Goal: Information Seeking & Learning: Learn about a topic

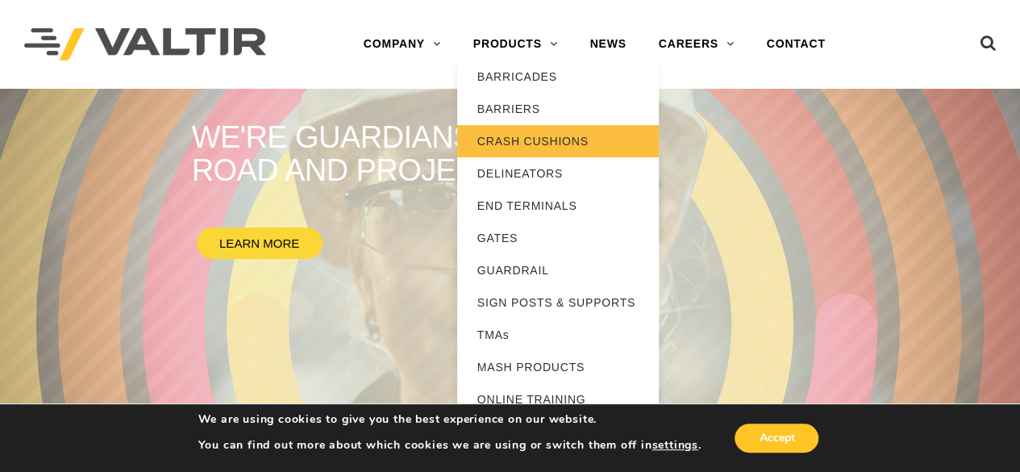
click at [531, 136] on link "CRASH CUSHIONS" at bounding box center [558, 141] width 202 height 32
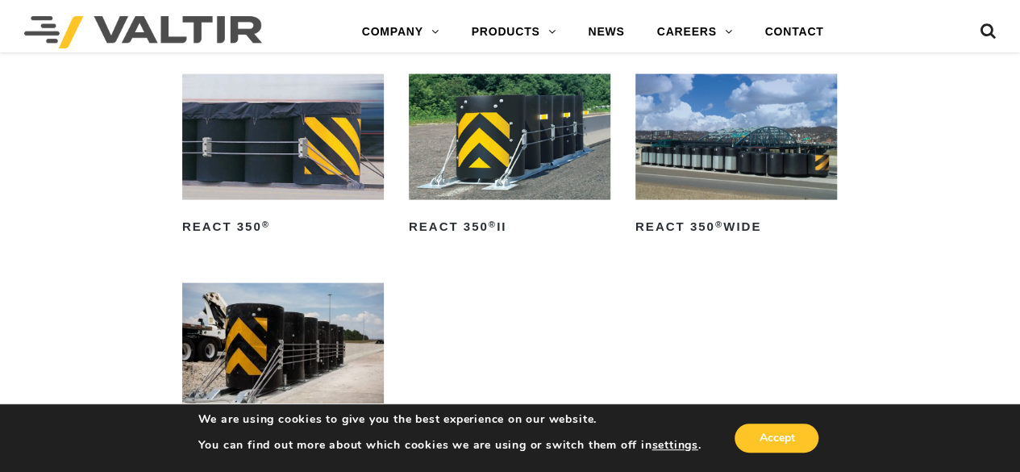
scroll to position [1716, 0]
click at [508, 180] on img at bounding box center [510, 138] width 202 height 126
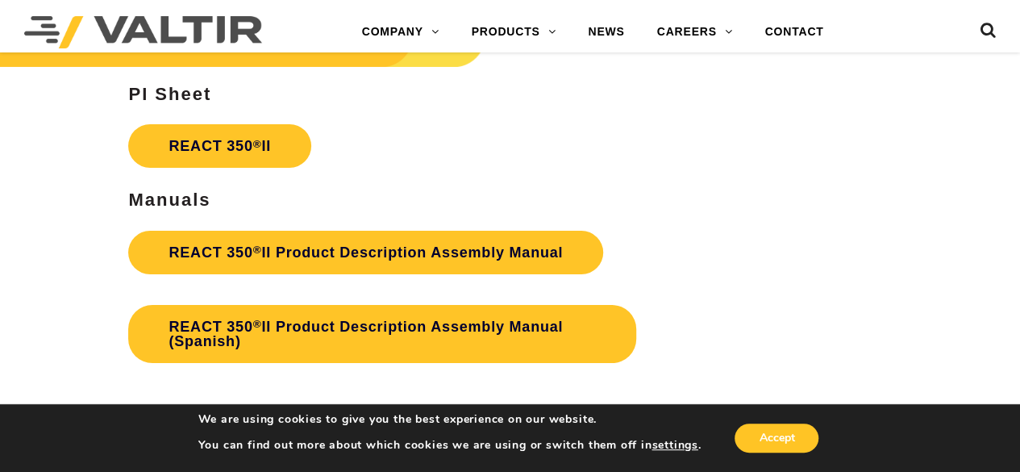
scroll to position [2787, 0]
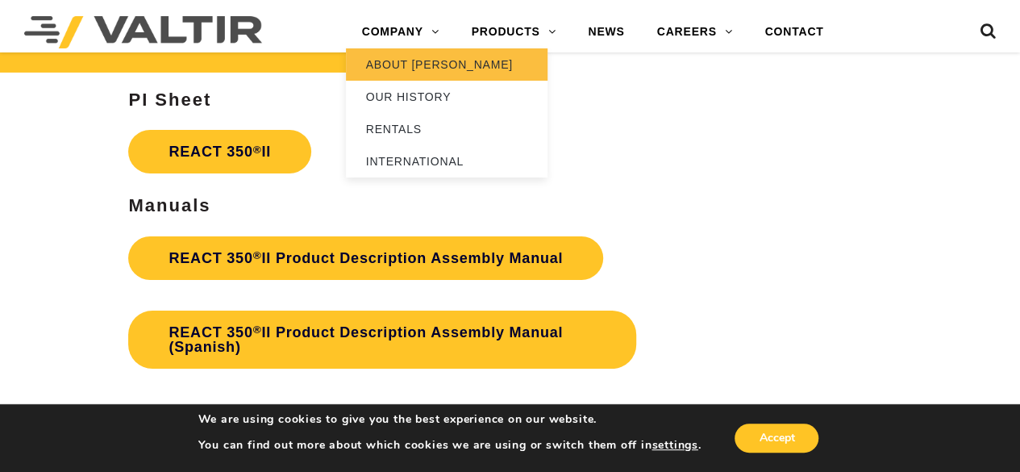
click at [415, 76] on link "ABOUT [PERSON_NAME]" at bounding box center [447, 64] width 202 height 32
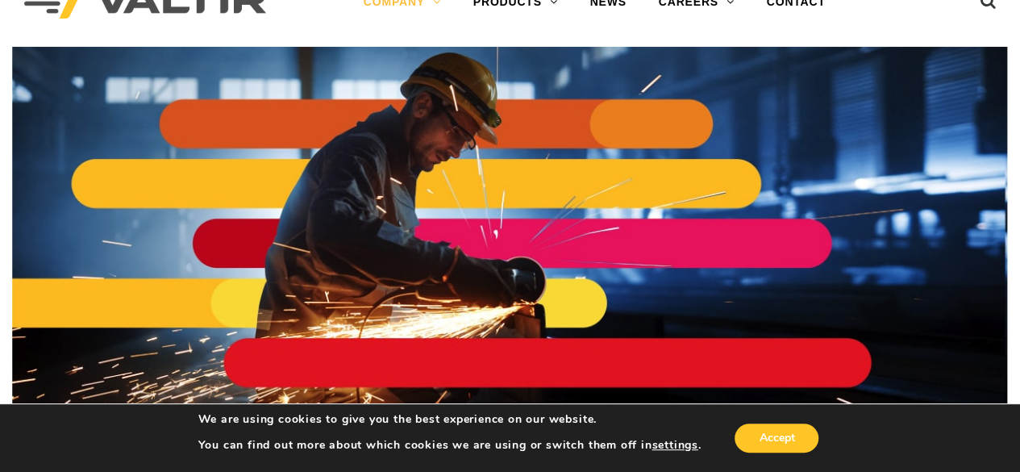
scroll to position [41, 0]
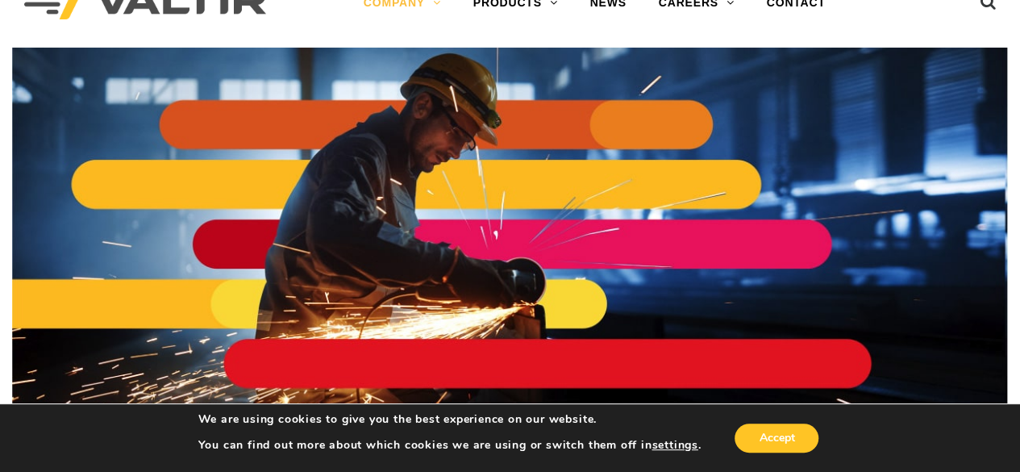
click at [298, 73] on img at bounding box center [510, 245] width 996 height 394
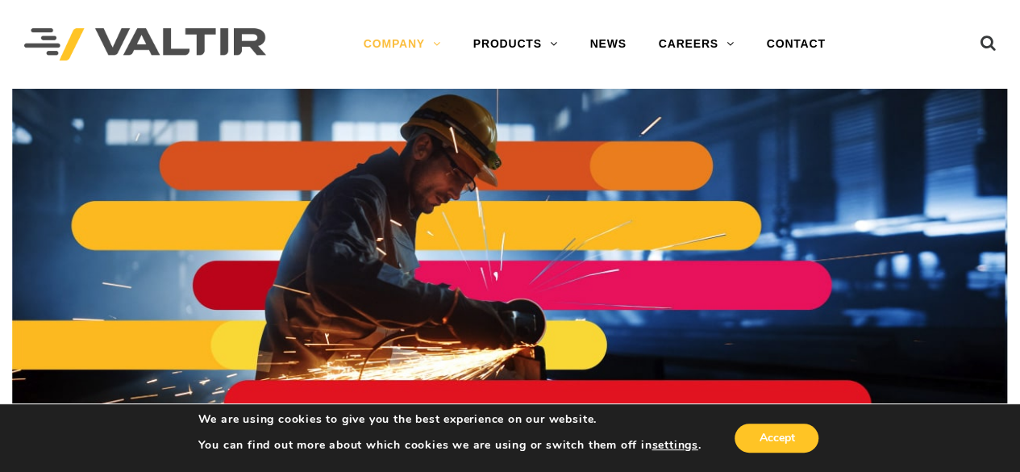
click at [598, 69] on div "Menu COMPANY ABOUT VALTIR OUR HISTORY RENTALS INTERNATIONAL PRODUCTS BARRICADES…" at bounding box center [594, 44] width 593 height 89
click at [713, 41] on link "CAREERS" at bounding box center [697, 44] width 108 height 32
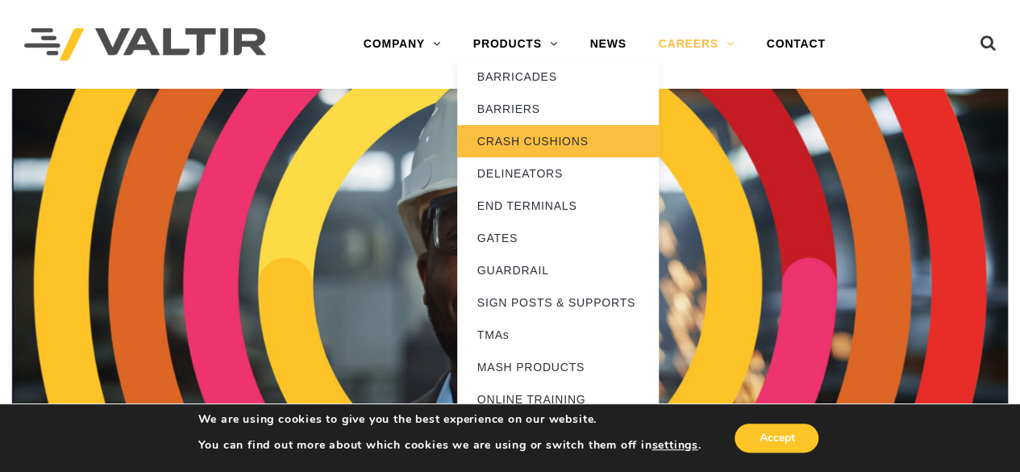
click at [514, 139] on link "CRASH CUSHIONS" at bounding box center [558, 141] width 202 height 32
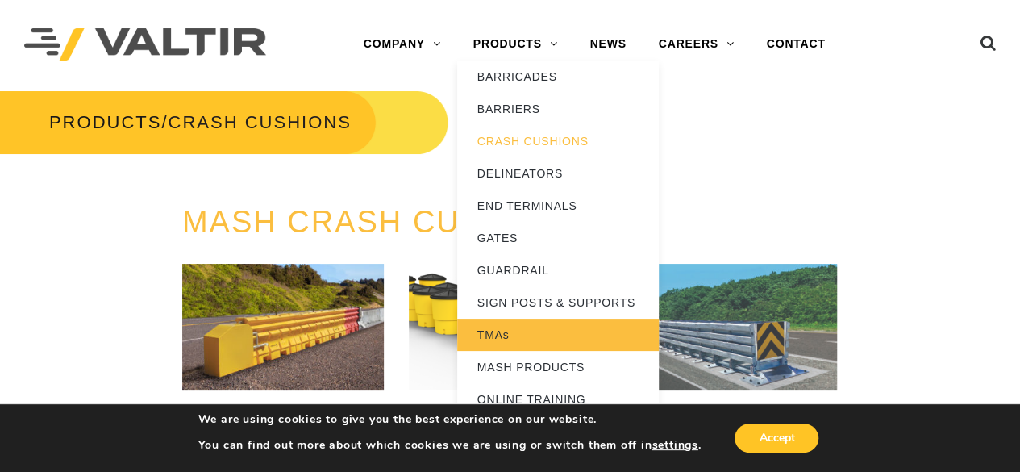
click at [486, 340] on link "TMAs" at bounding box center [558, 335] width 202 height 32
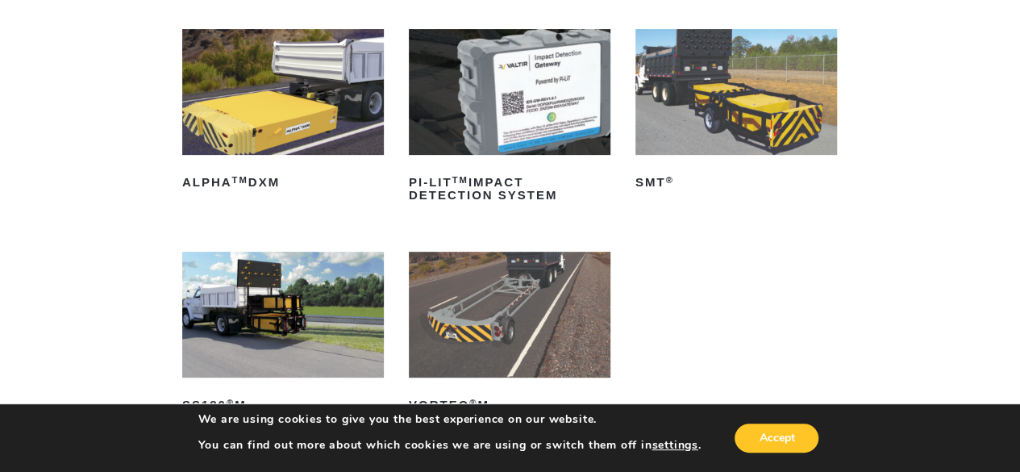
scroll to position [231, 0]
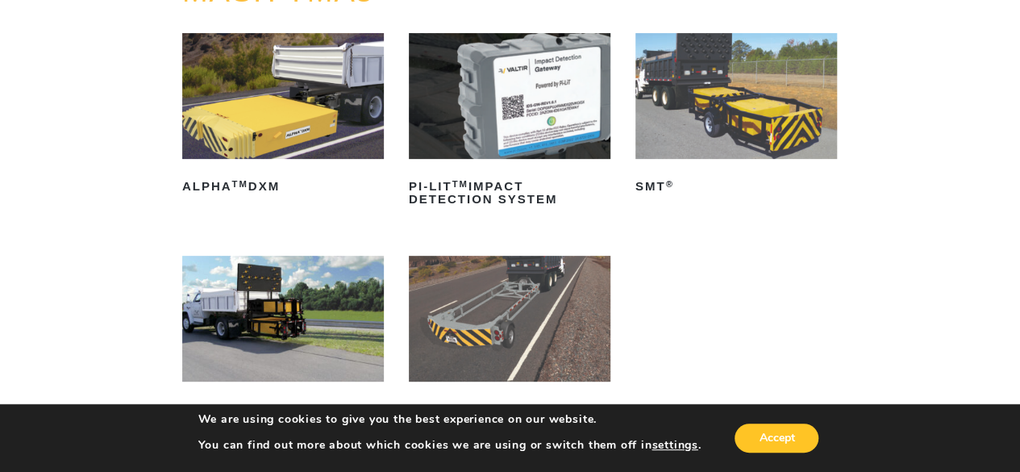
click at [722, 129] on img at bounding box center [737, 96] width 202 height 126
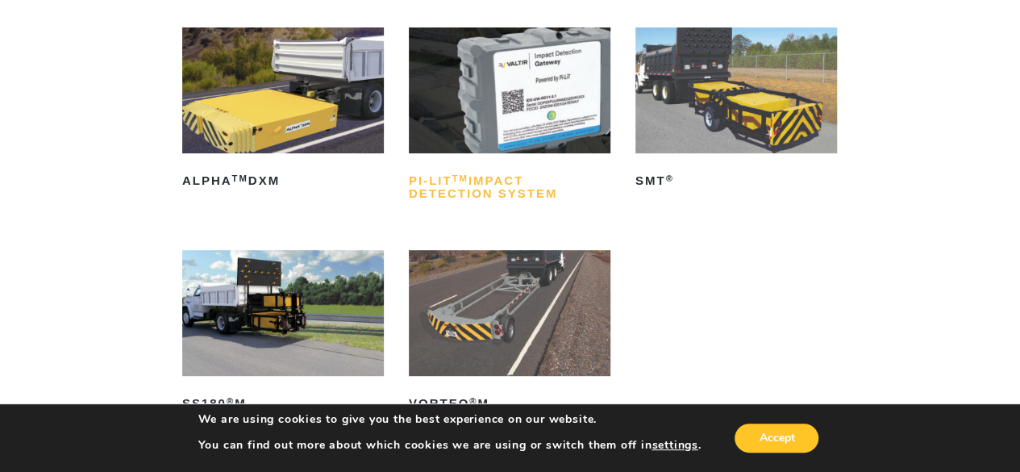
scroll to position [309, 0]
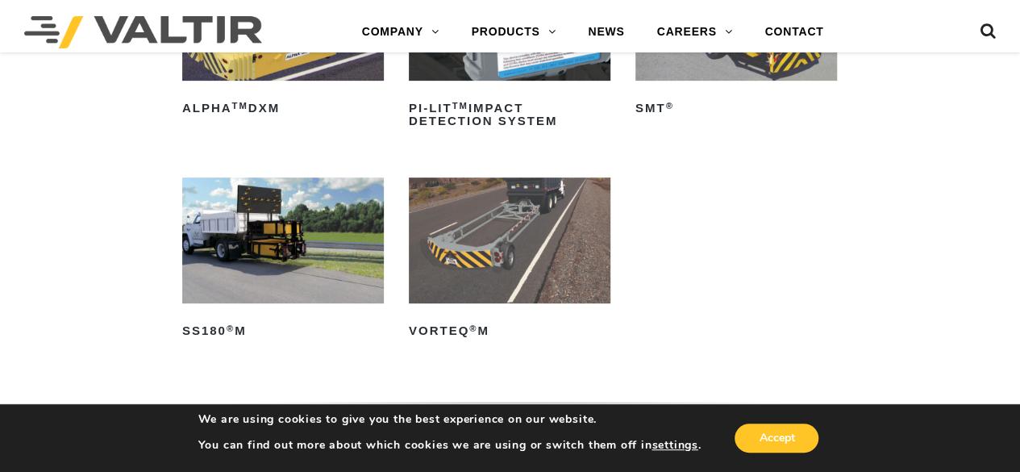
click at [515, 241] on img at bounding box center [510, 240] width 202 height 126
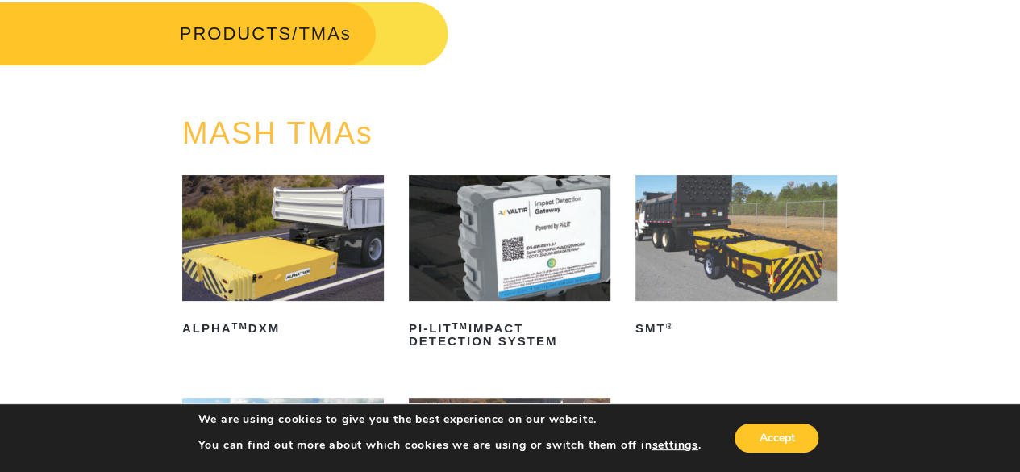
scroll to position [0, 0]
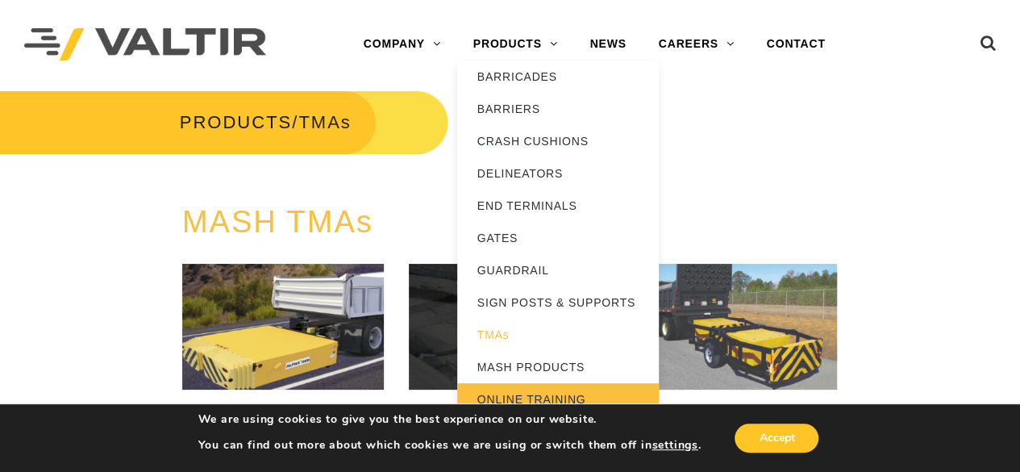
click at [553, 394] on link "ONLINE TRAINING" at bounding box center [558, 399] width 202 height 32
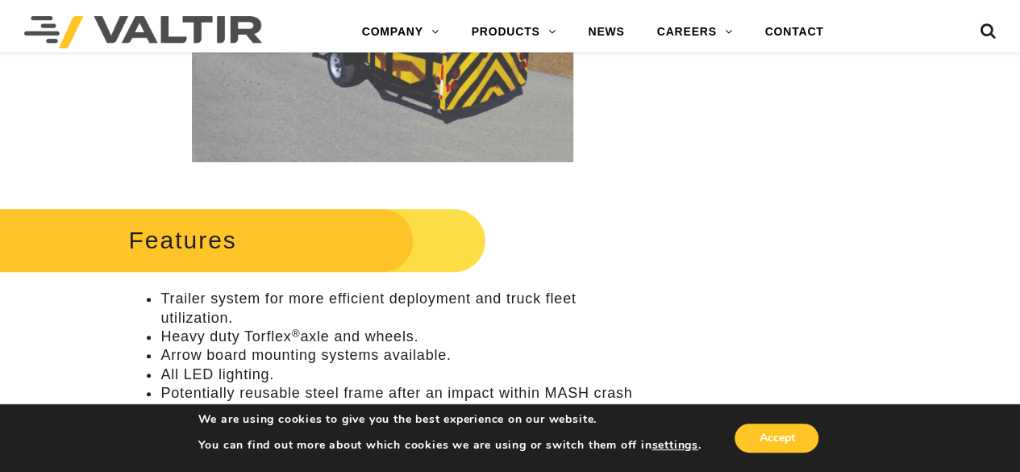
scroll to position [590, 0]
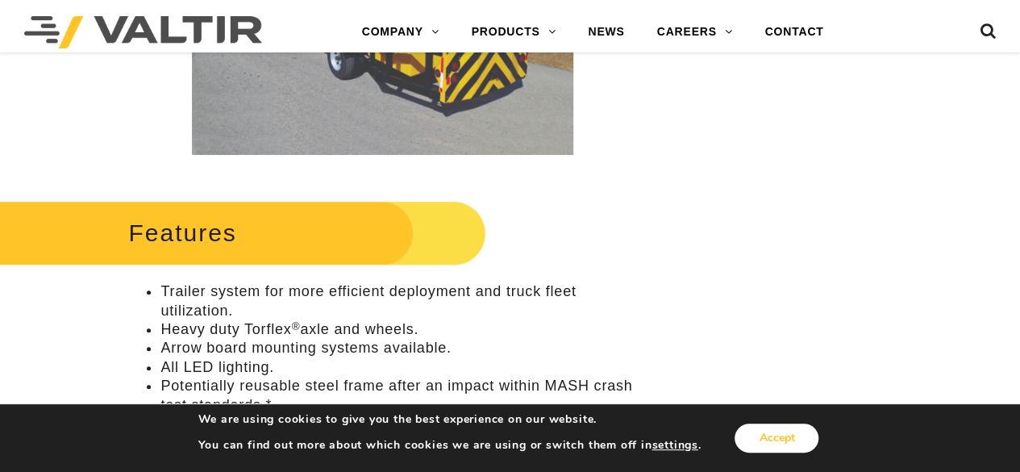
click at [750, 446] on button "Accept" at bounding box center [777, 437] width 84 height 29
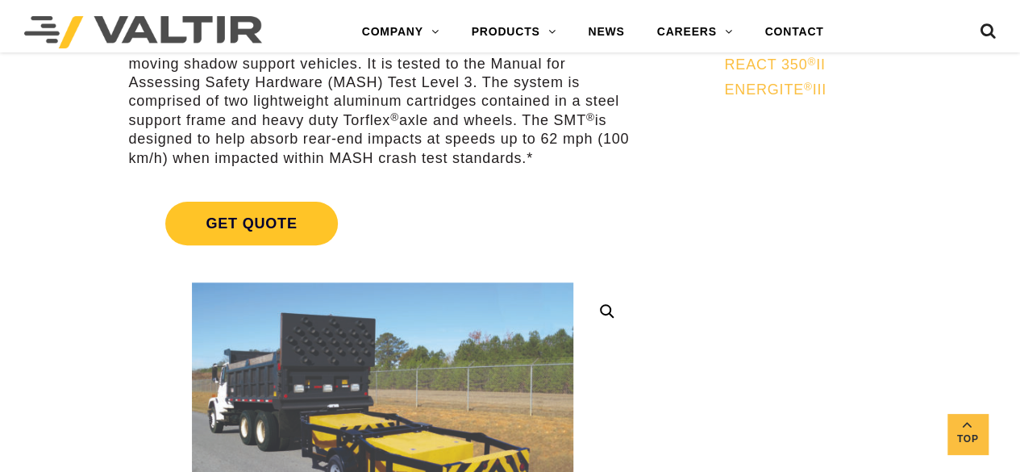
scroll to position [0, 0]
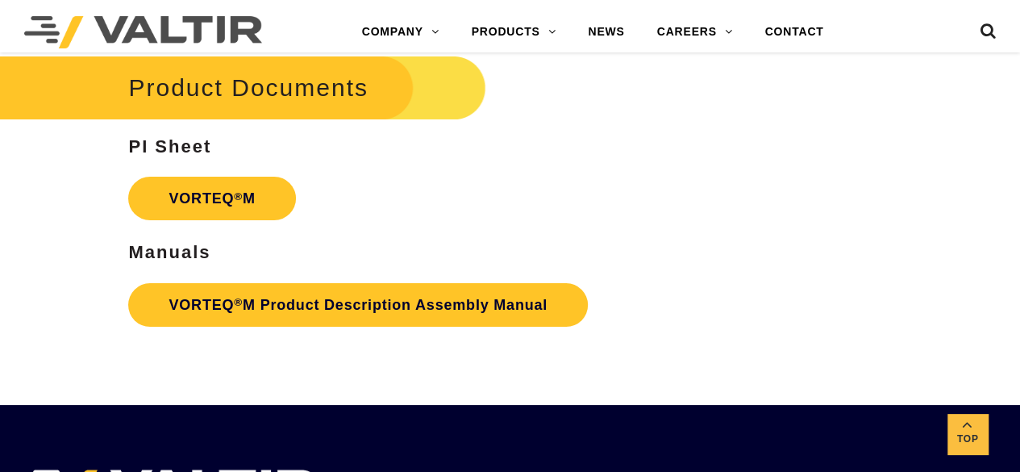
scroll to position [2881, 0]
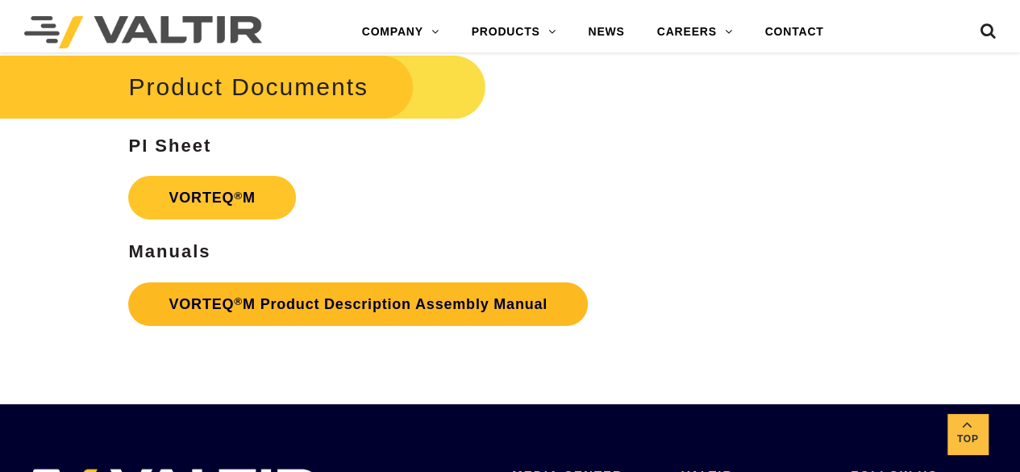
click at [215, 303] on link "VORTEQ ® M Product Description Assembly Manual" at bounding box center [358, 304] width 460 height 44
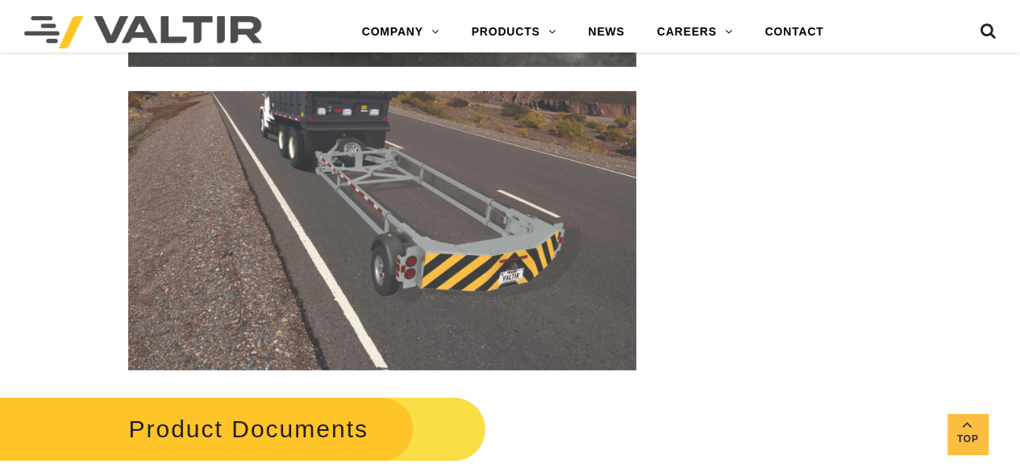
scroll to position [2534, 0]
